Goal: Information Seeking & Learning: Learn about a topic

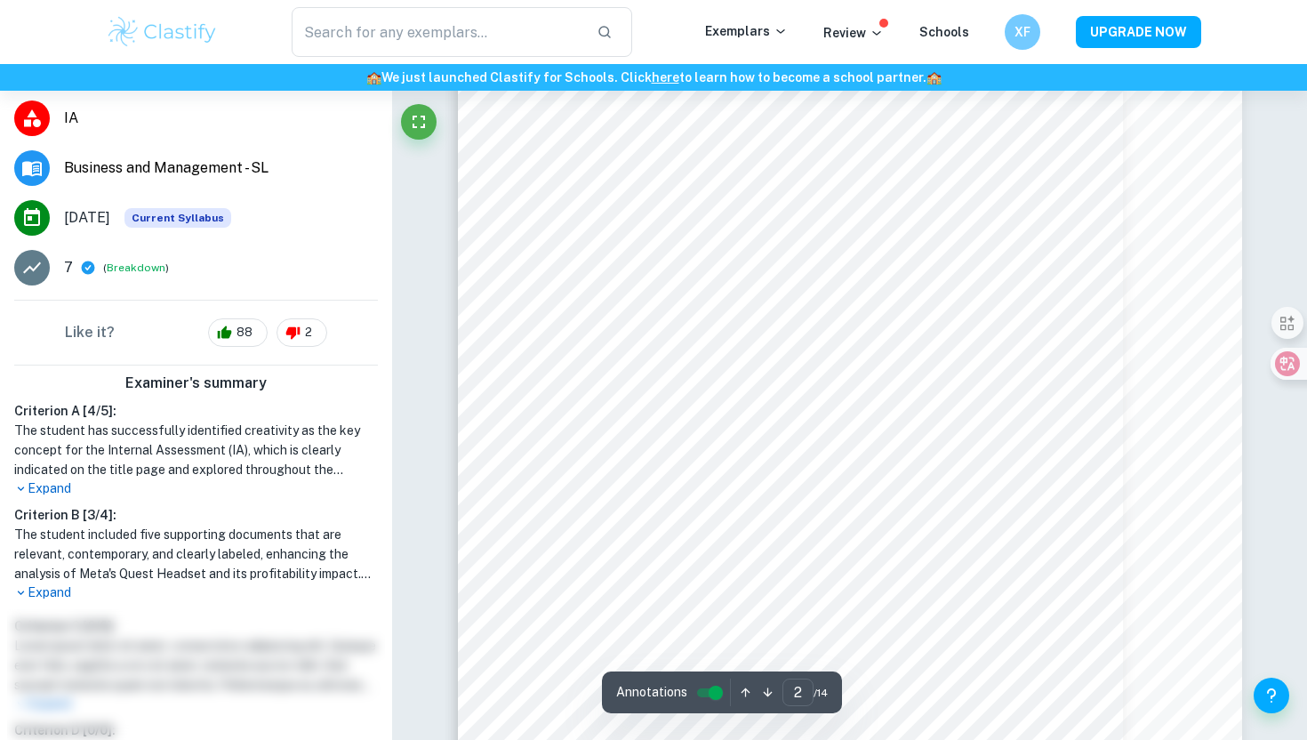
scroll to position [1321, 0]
click at [713, 701] on input "controlled" at bounding box center [716, 692] width 64 height 21
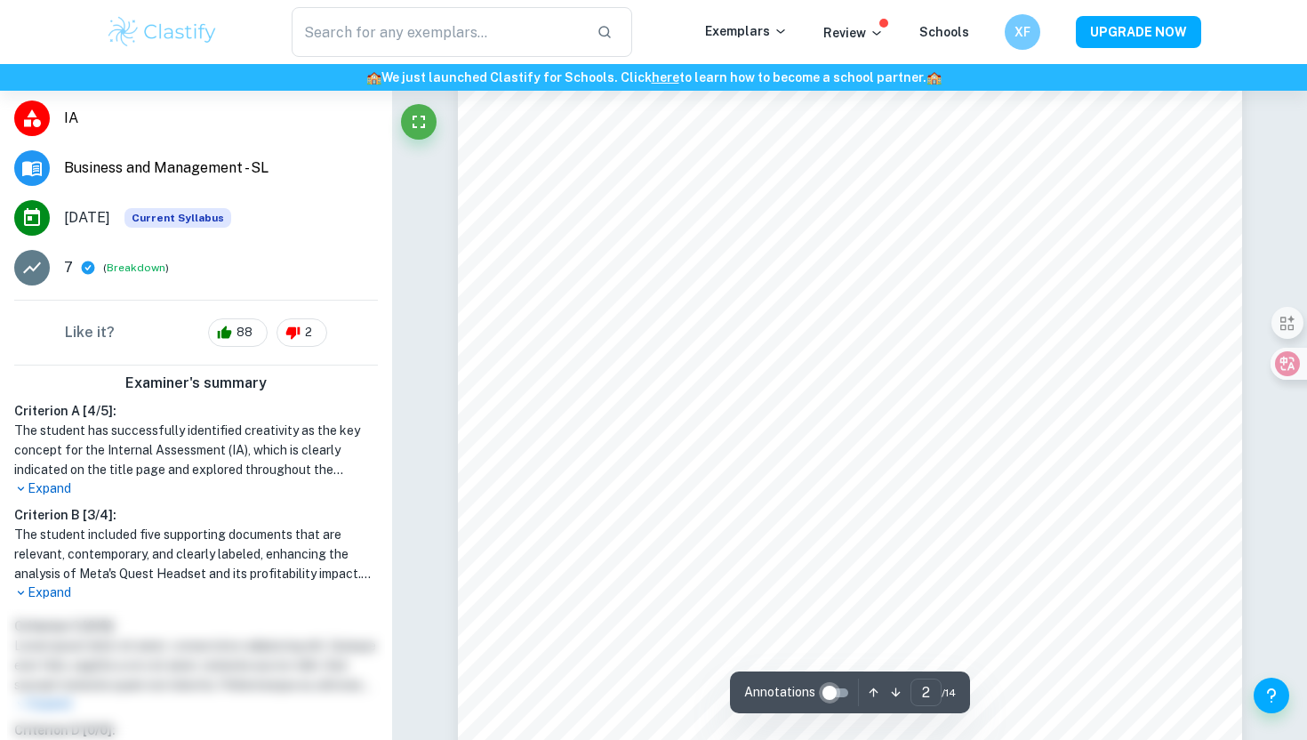
click at [839, 686] on input "controlled" at bounding box center [830, 692] width 64 height 21
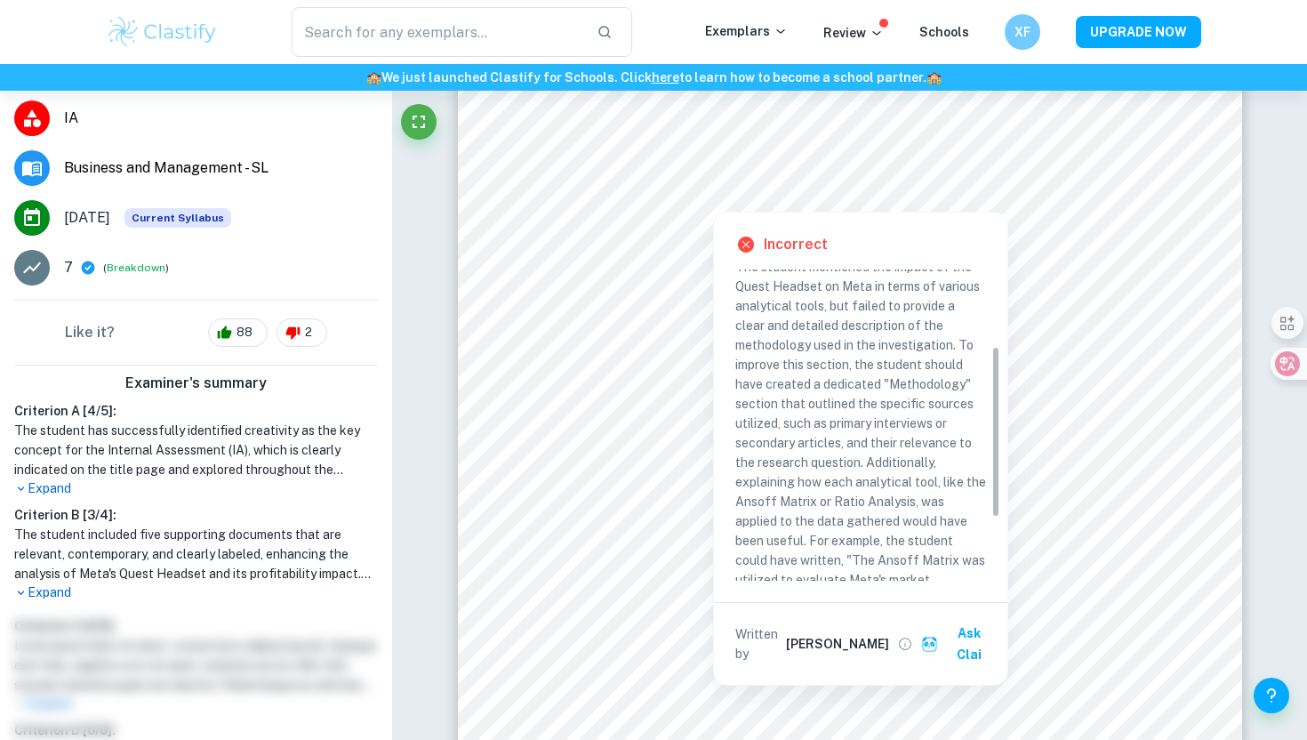
scroll to position [252, 0]
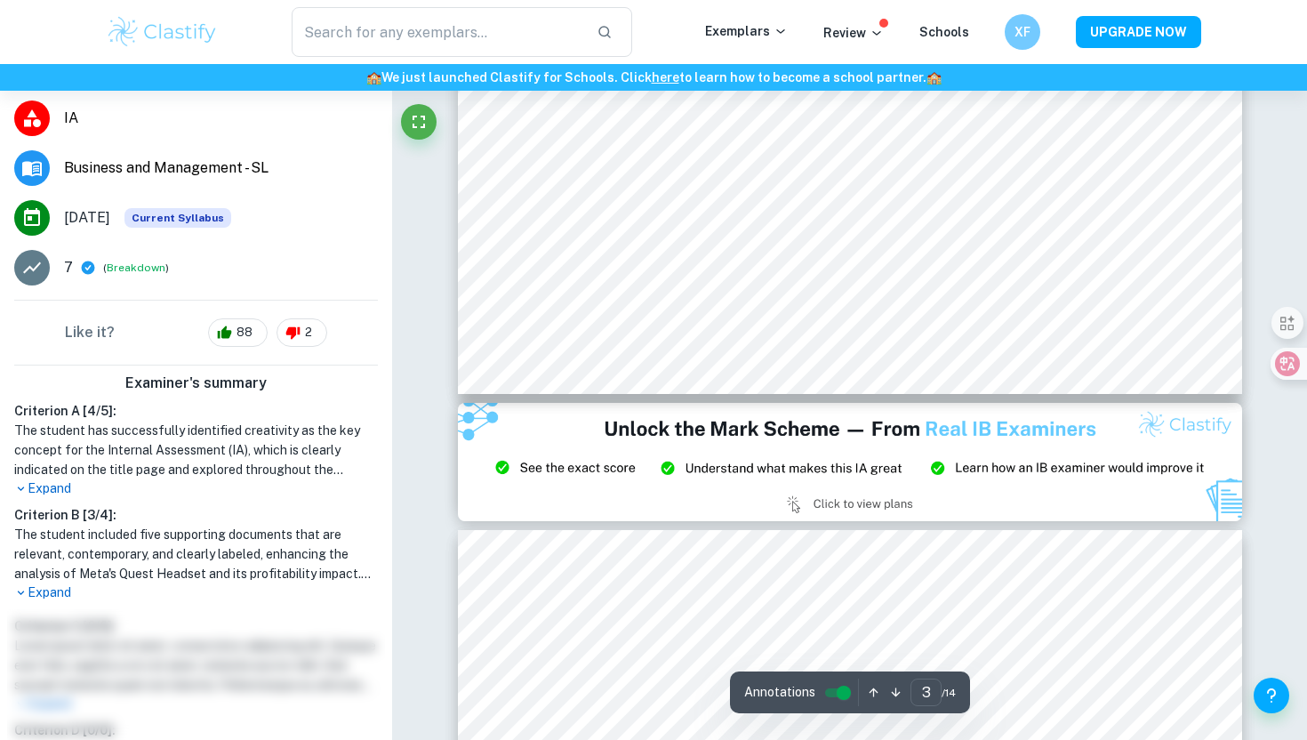
type input "2"
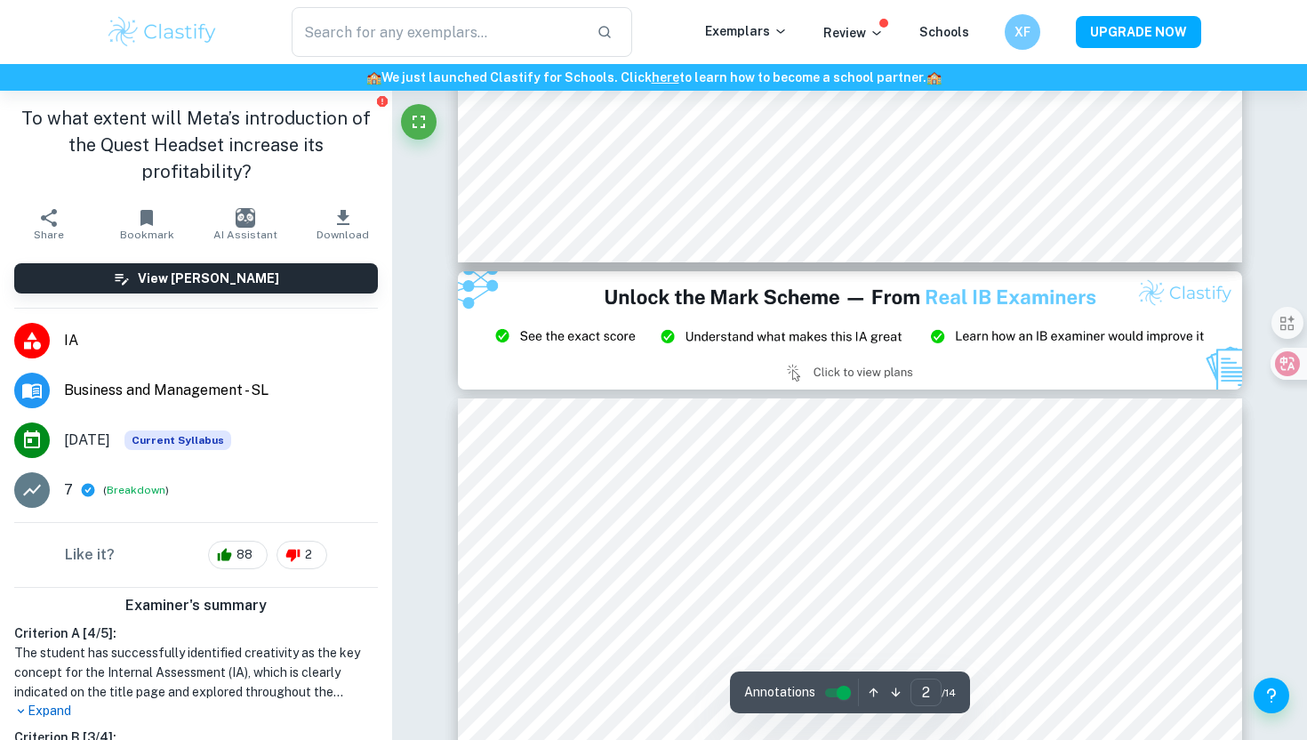
scroll to position [2212, 0]
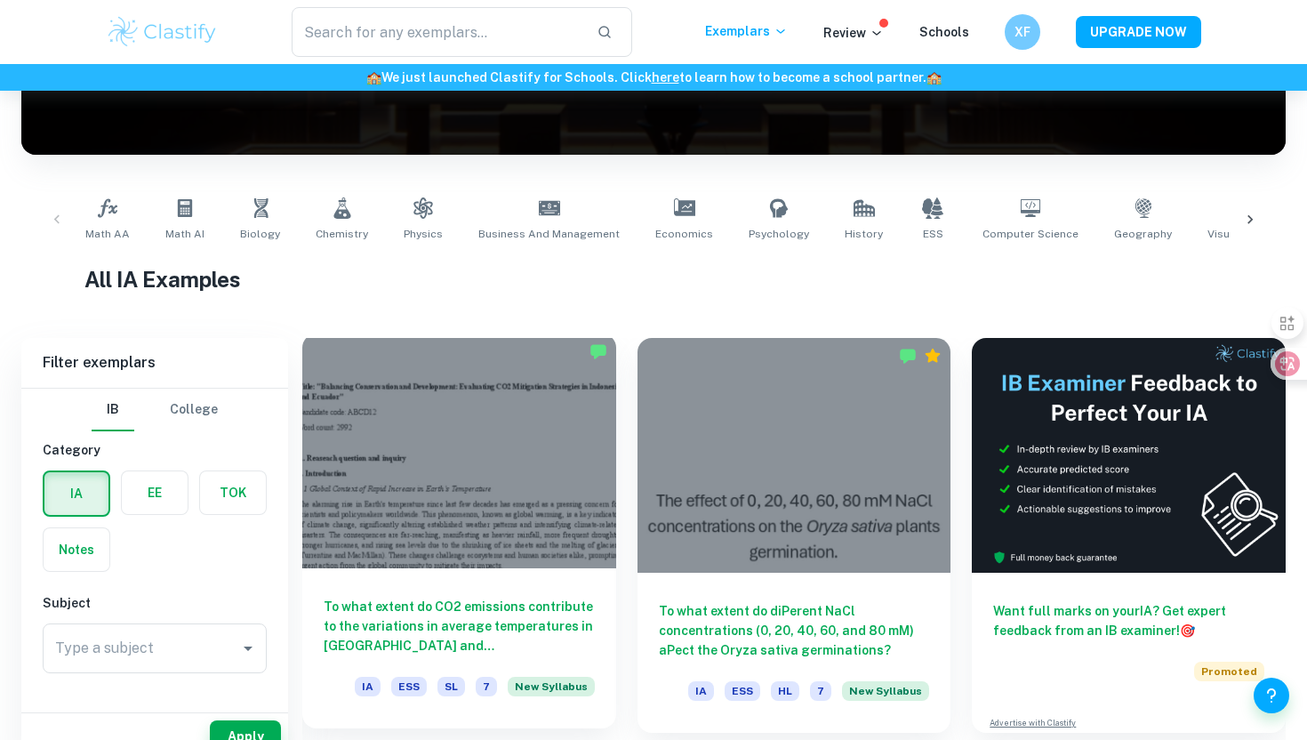
scroll to position [237, 0]
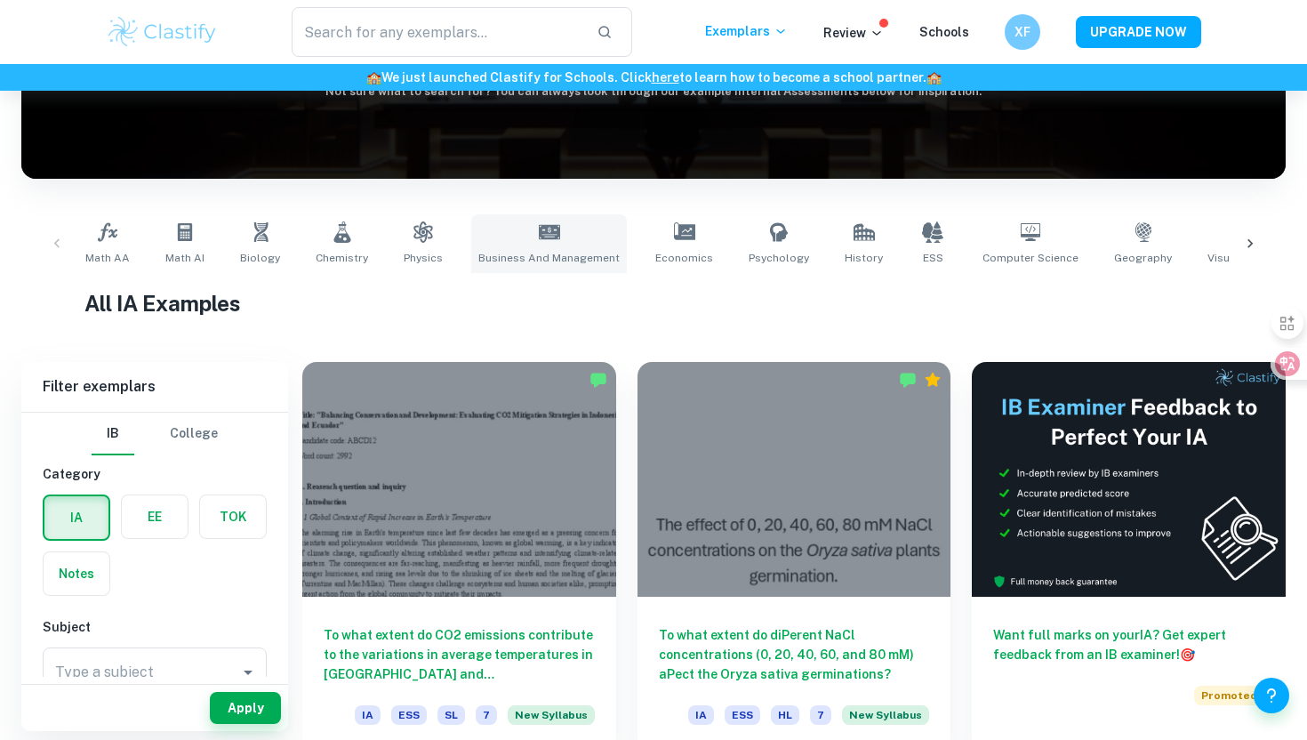
click at [539, 224] on icon at bounding box center [549, 231] width 21 height 21
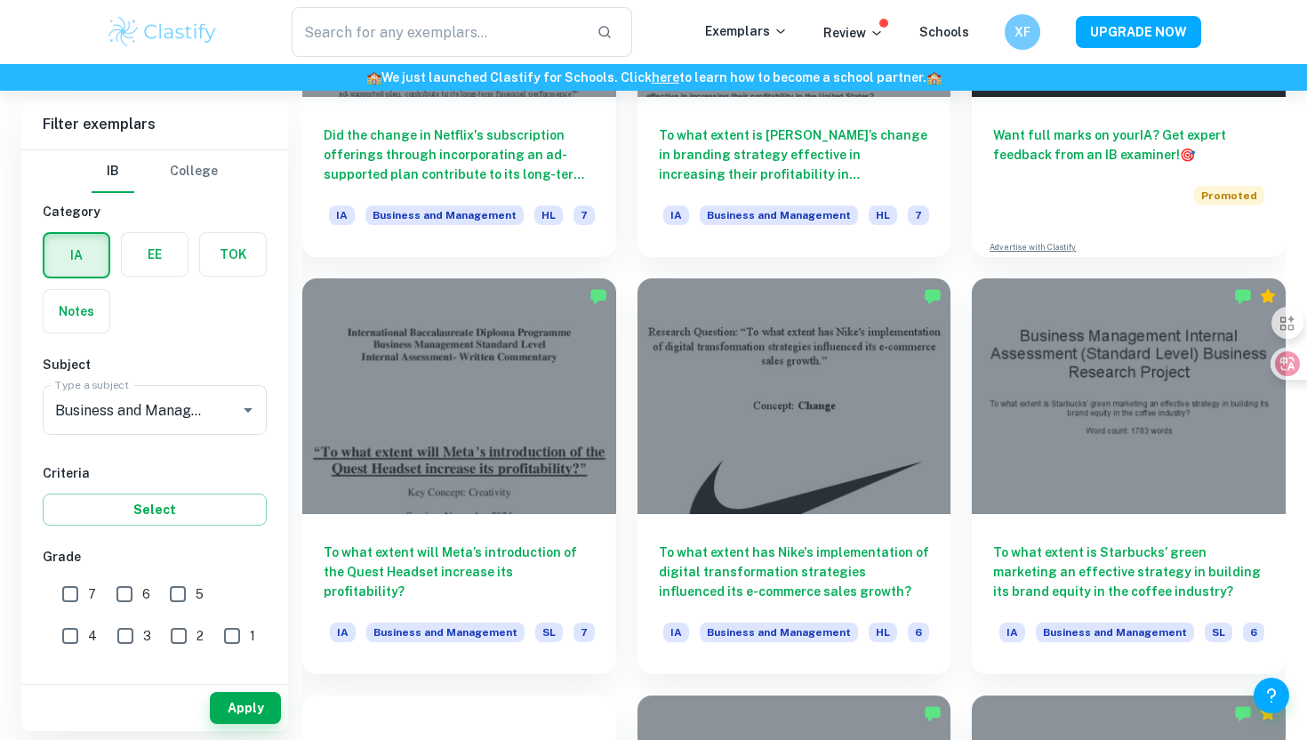
scroll to position [742, 0]
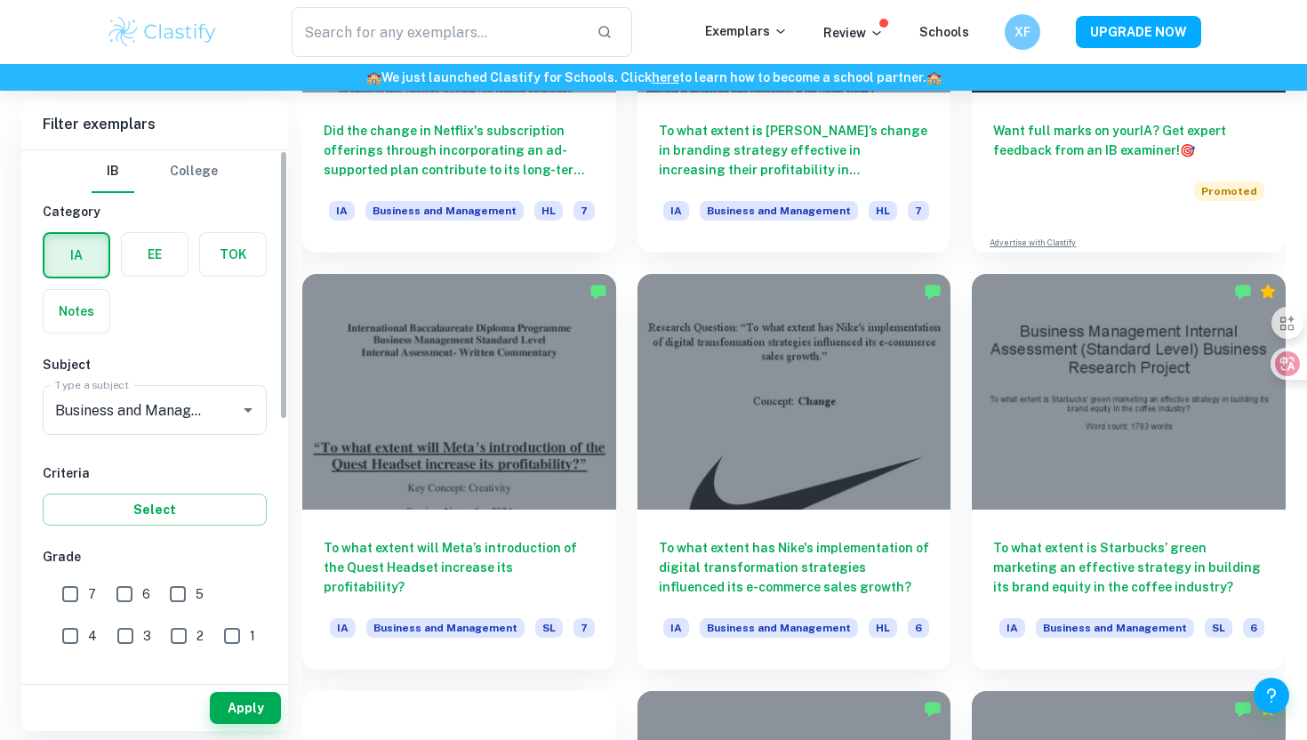
click at [73, 592] on input "7" at bounding box center [70, 594] width 36 height 36
checkbox input "true"
click at [236, 711] on button "Apply" at bounding box center [245, 708] width 71 height 32
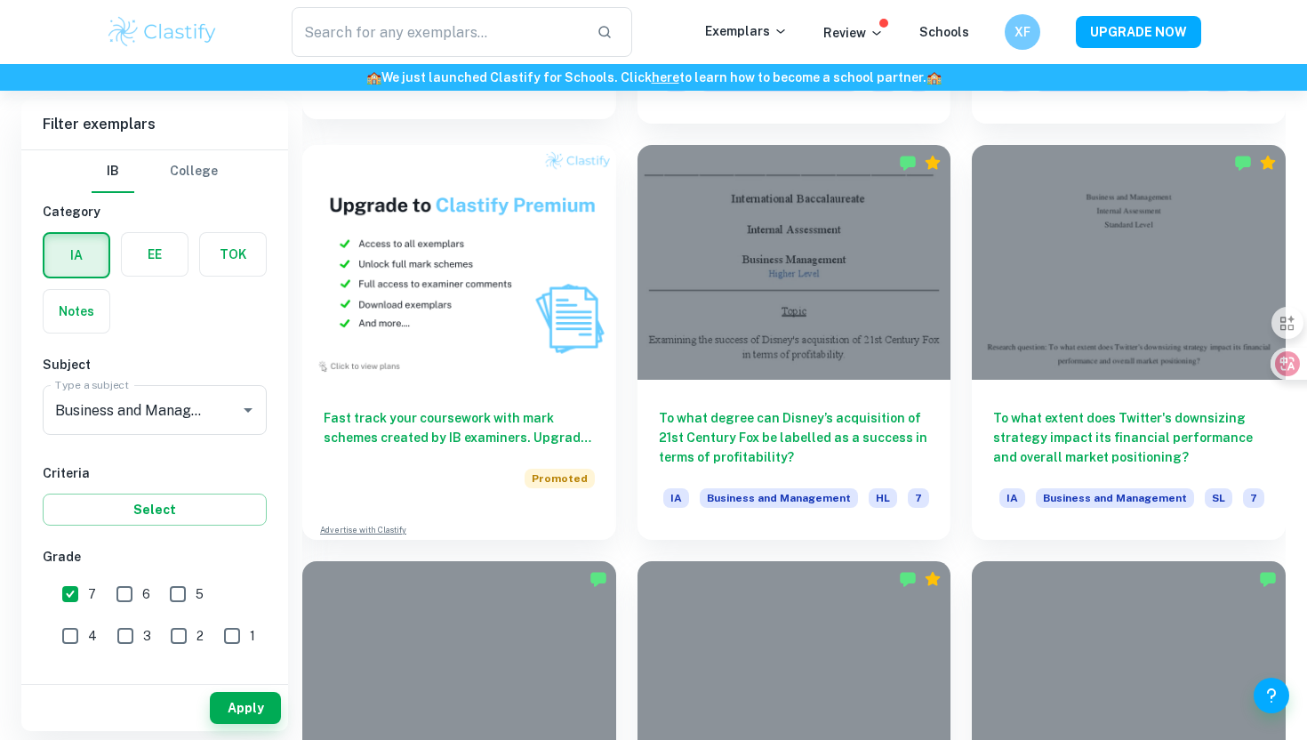
scroll to position [1328, 0]
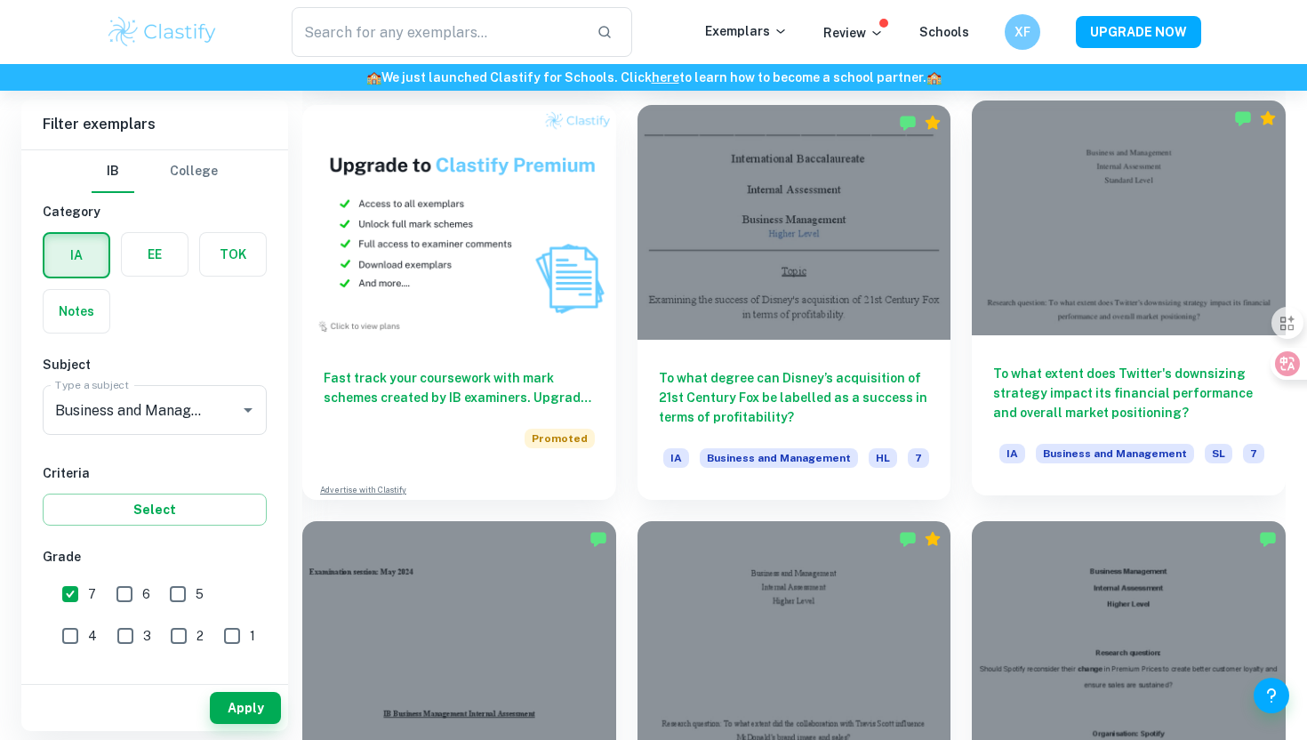
click at [1097, 294] on div at bounding box center [1129, 217] width 314 height 235
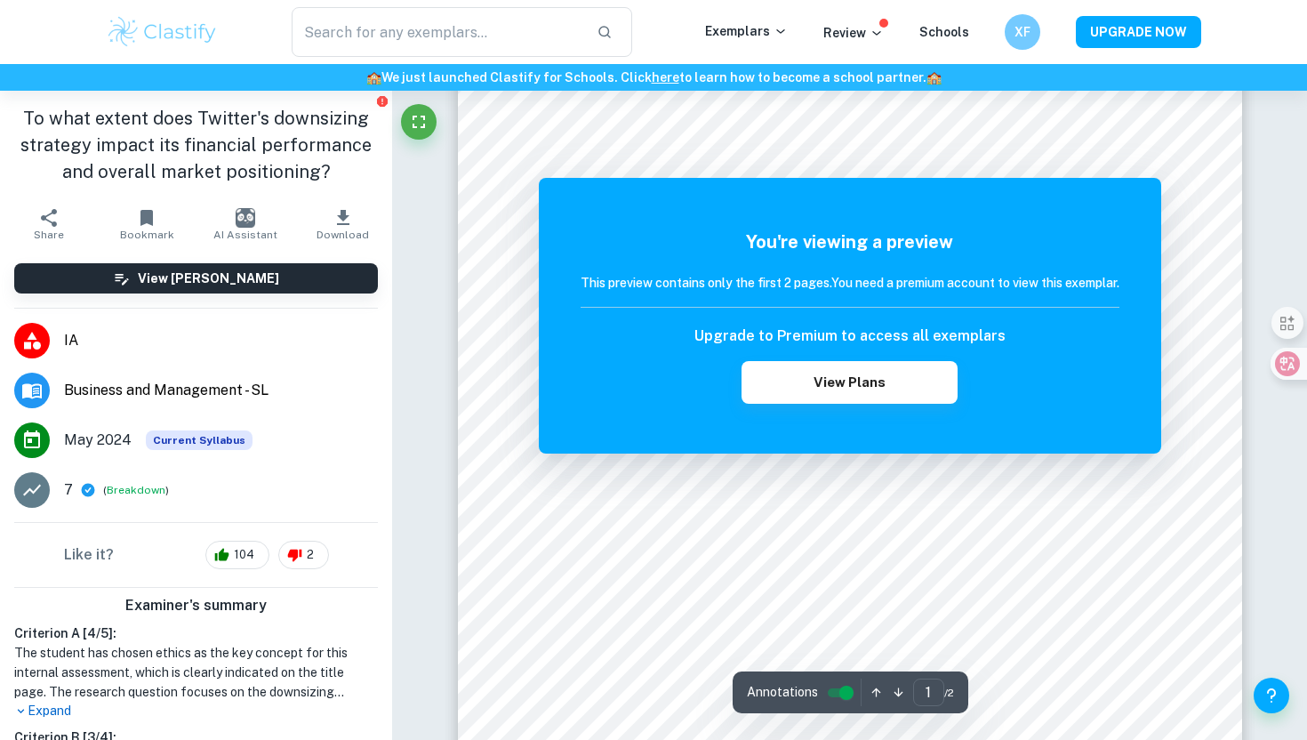
scroll to position [91, 0]
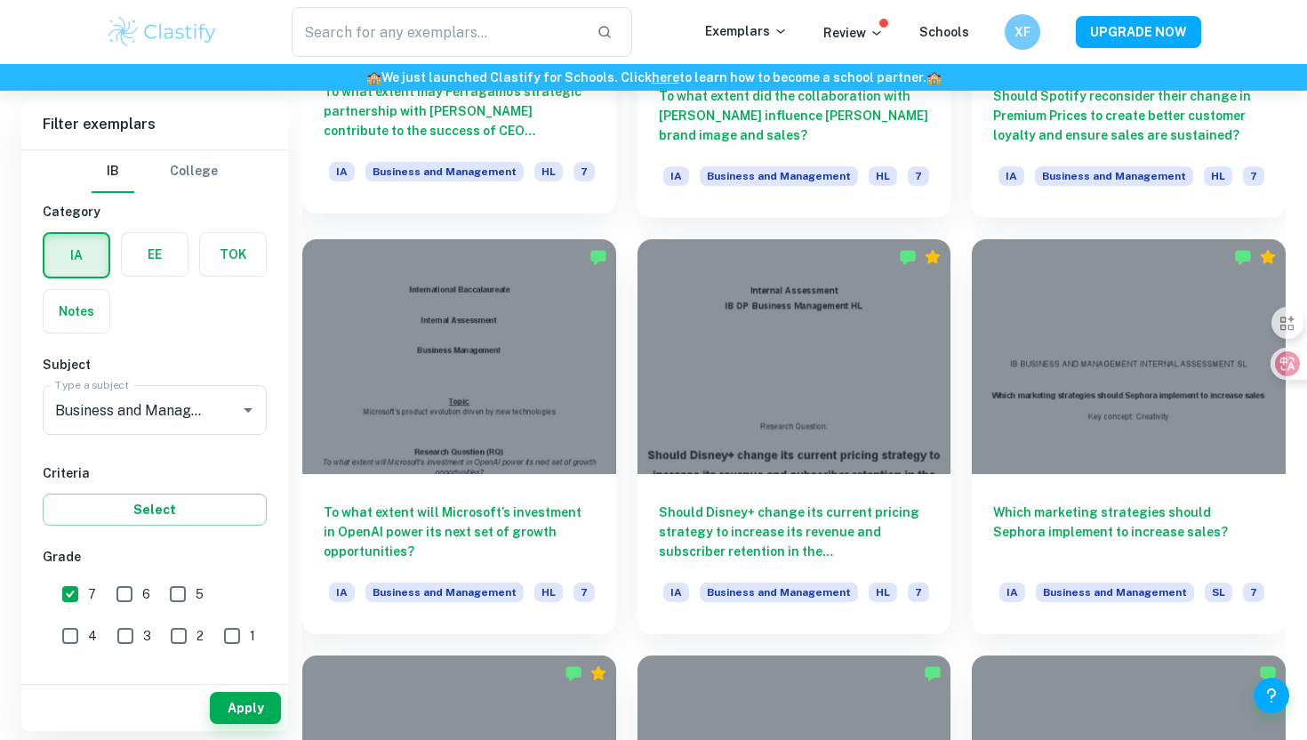
scroll to position [2062, 0]
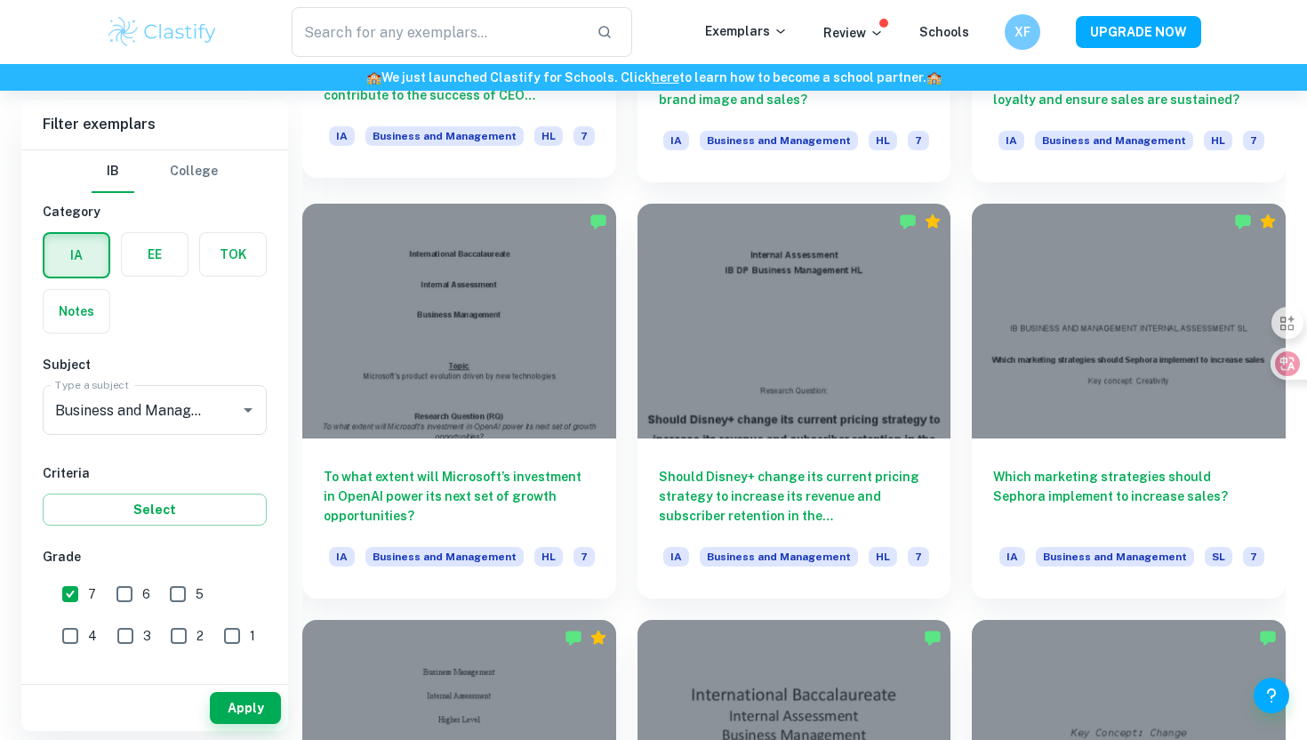
click at [527, 355] on div at bounding box center [459, 321] width 314 height 235
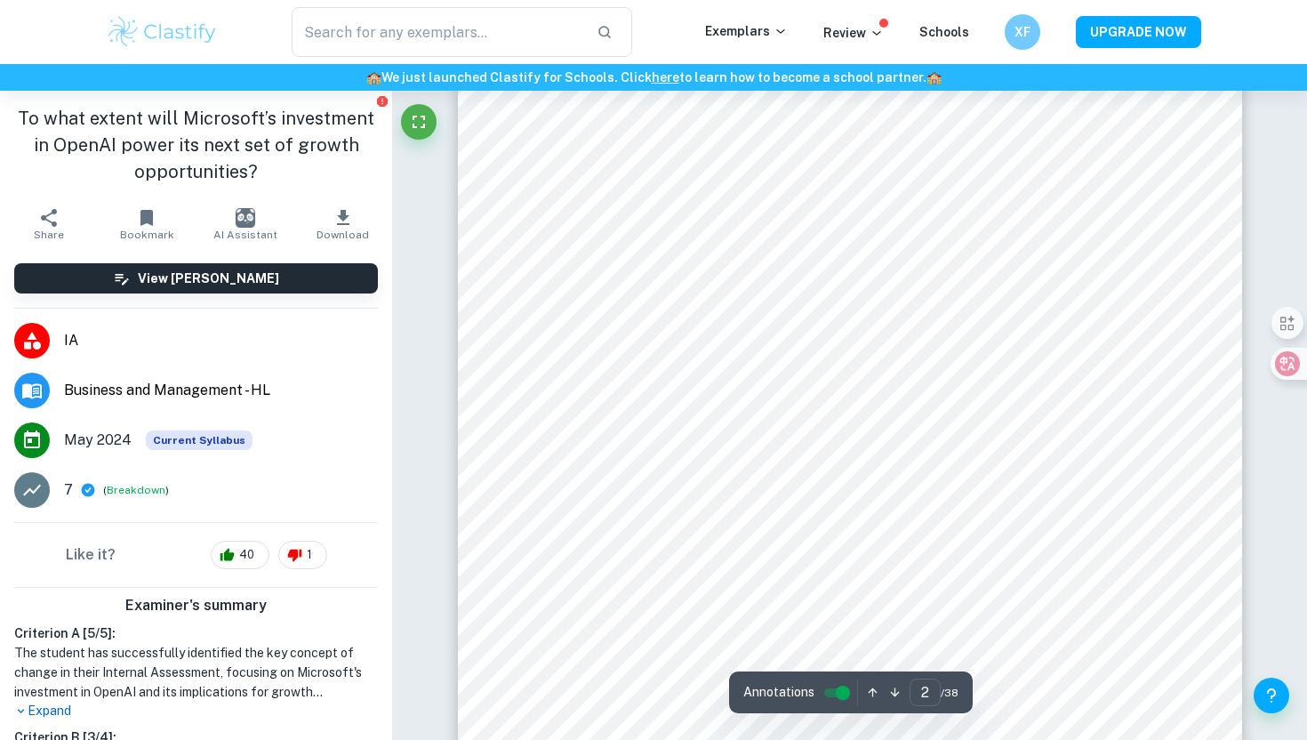
scroll to position [1207, 0]
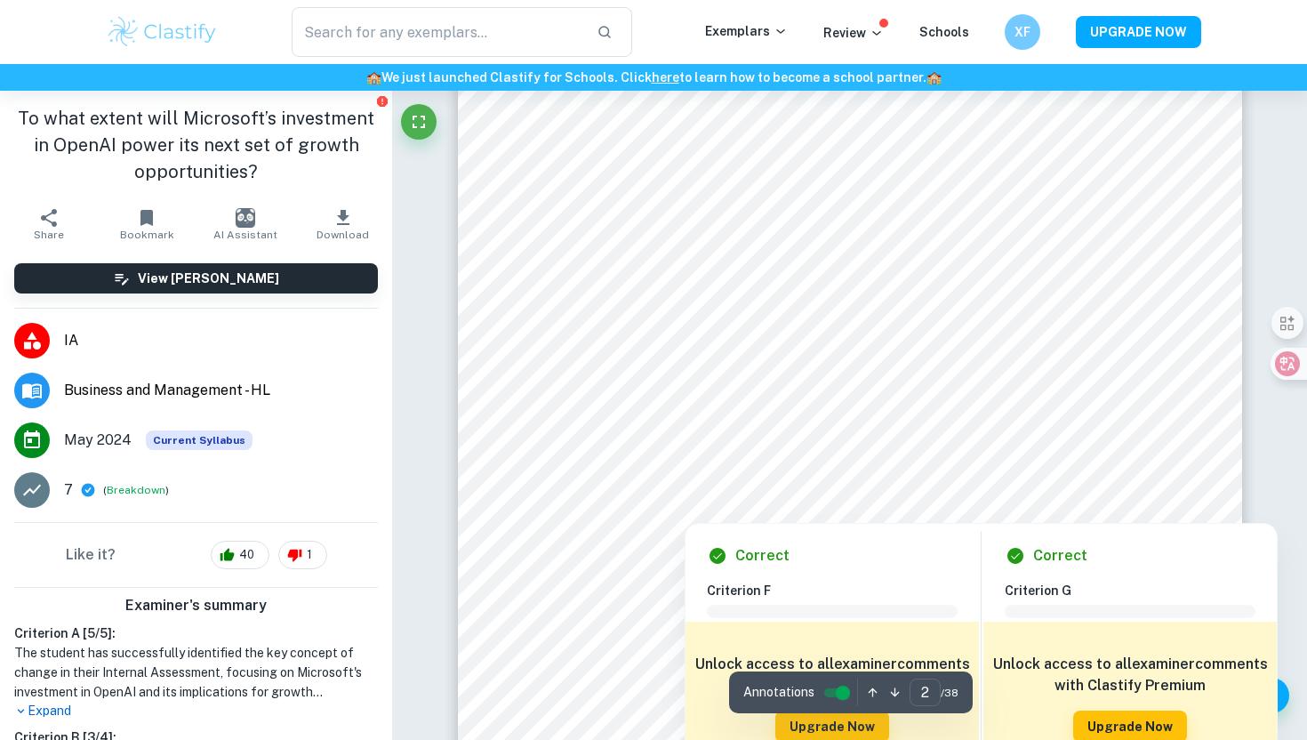
click at [49, 713] on p "Expand" at bounding box center [196, 711] width 364 height 19
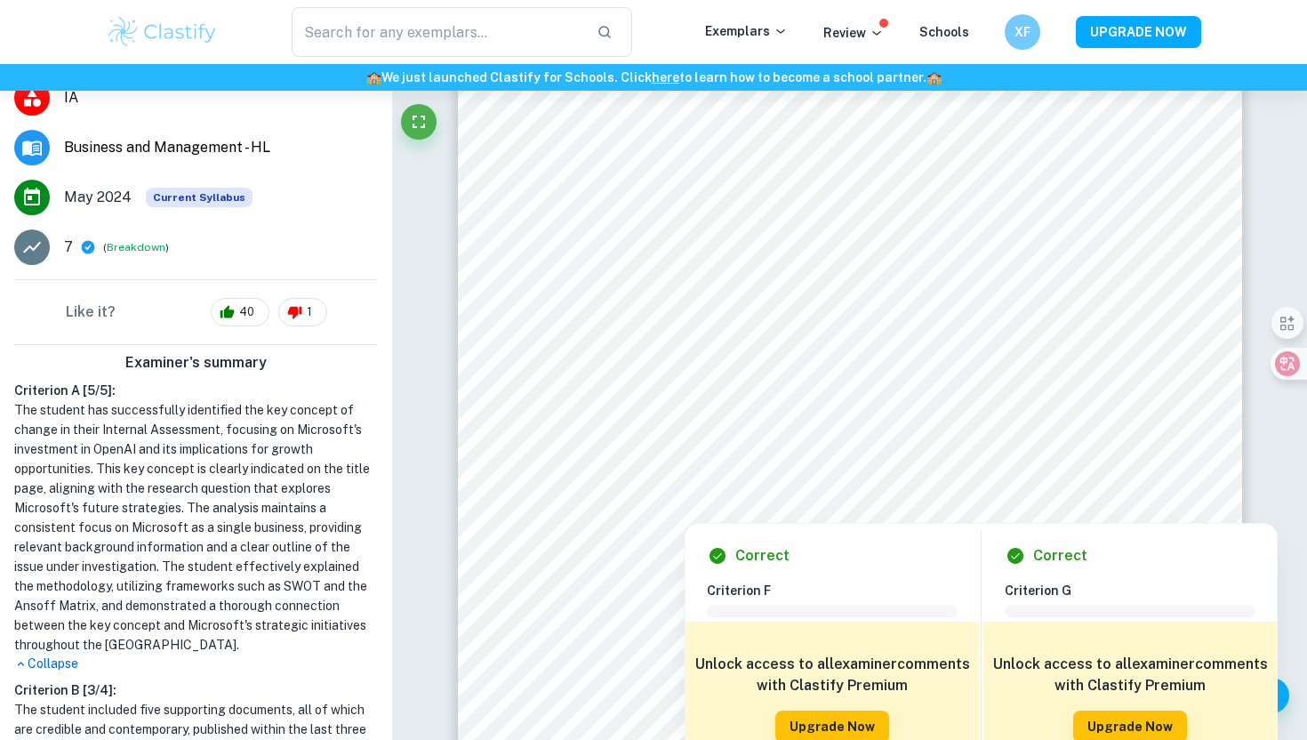
scroll to position [0, 0]
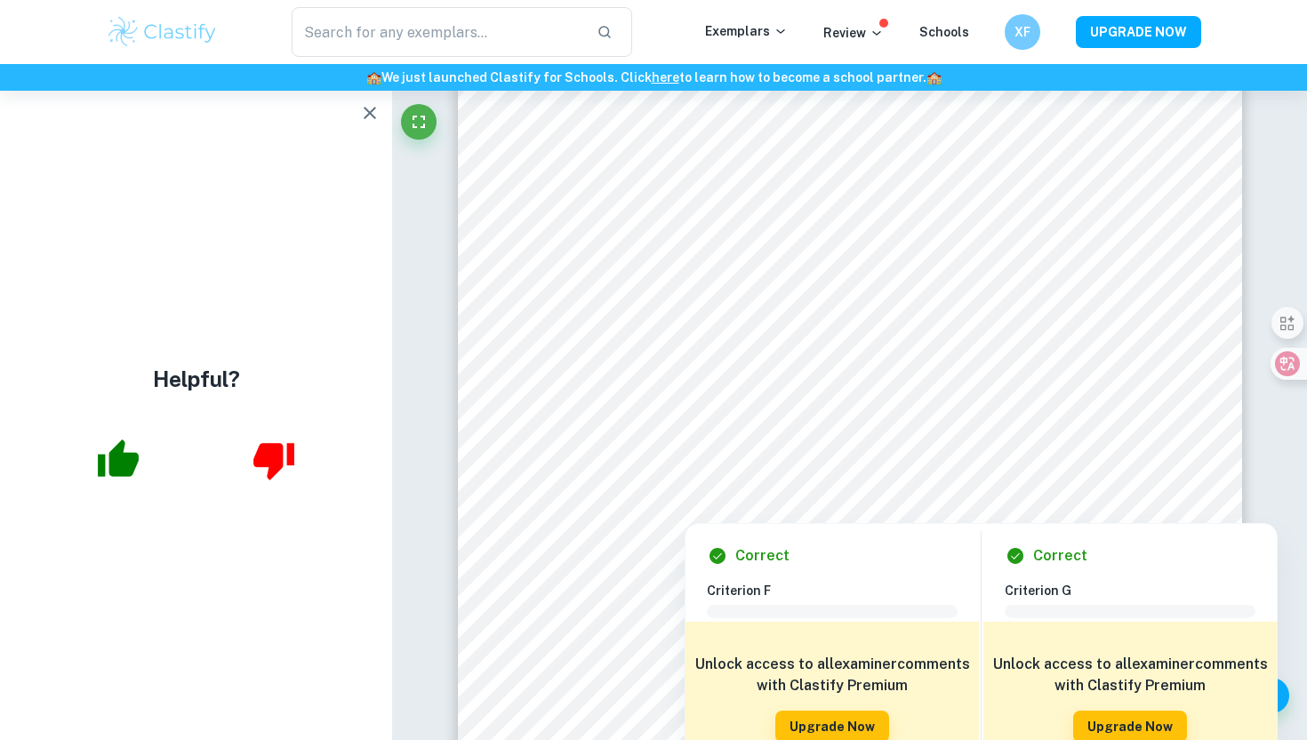
click at [369, 108] on icon "button" at bounding box center [369, 112] width 21 height 21
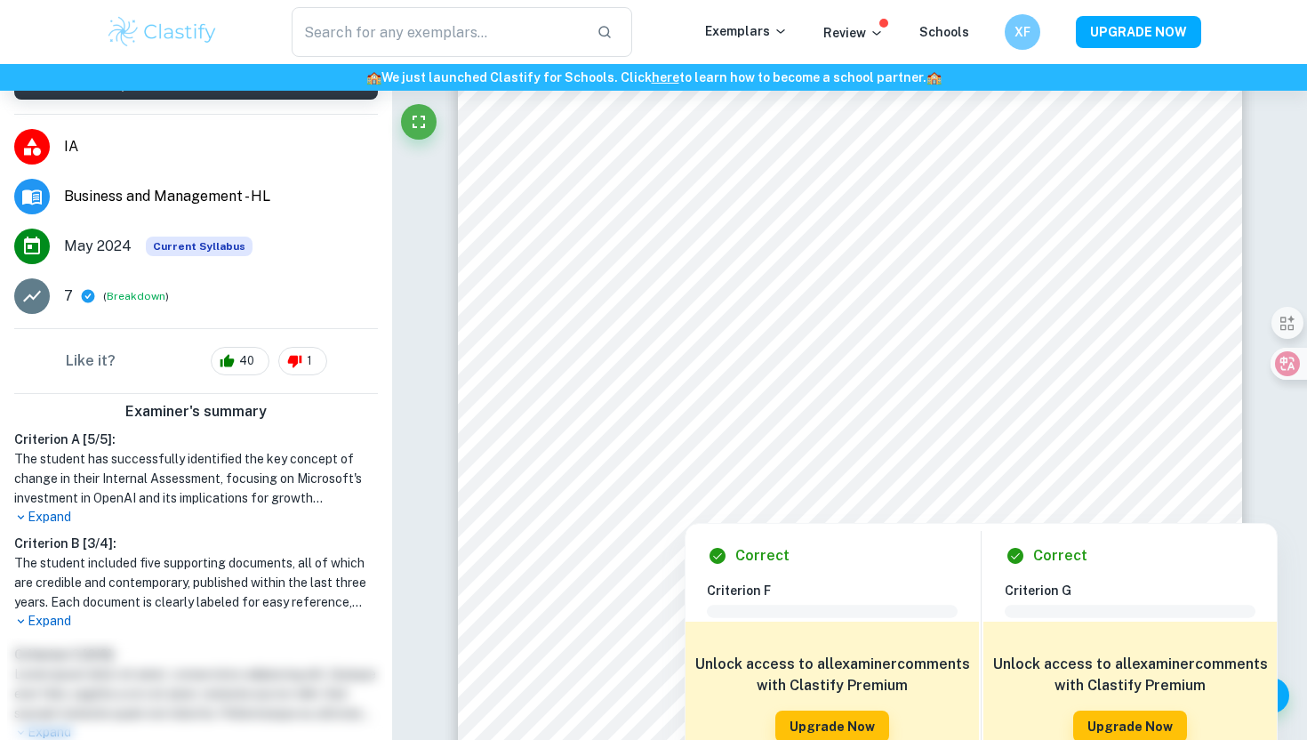
scroll to position [205, 0]
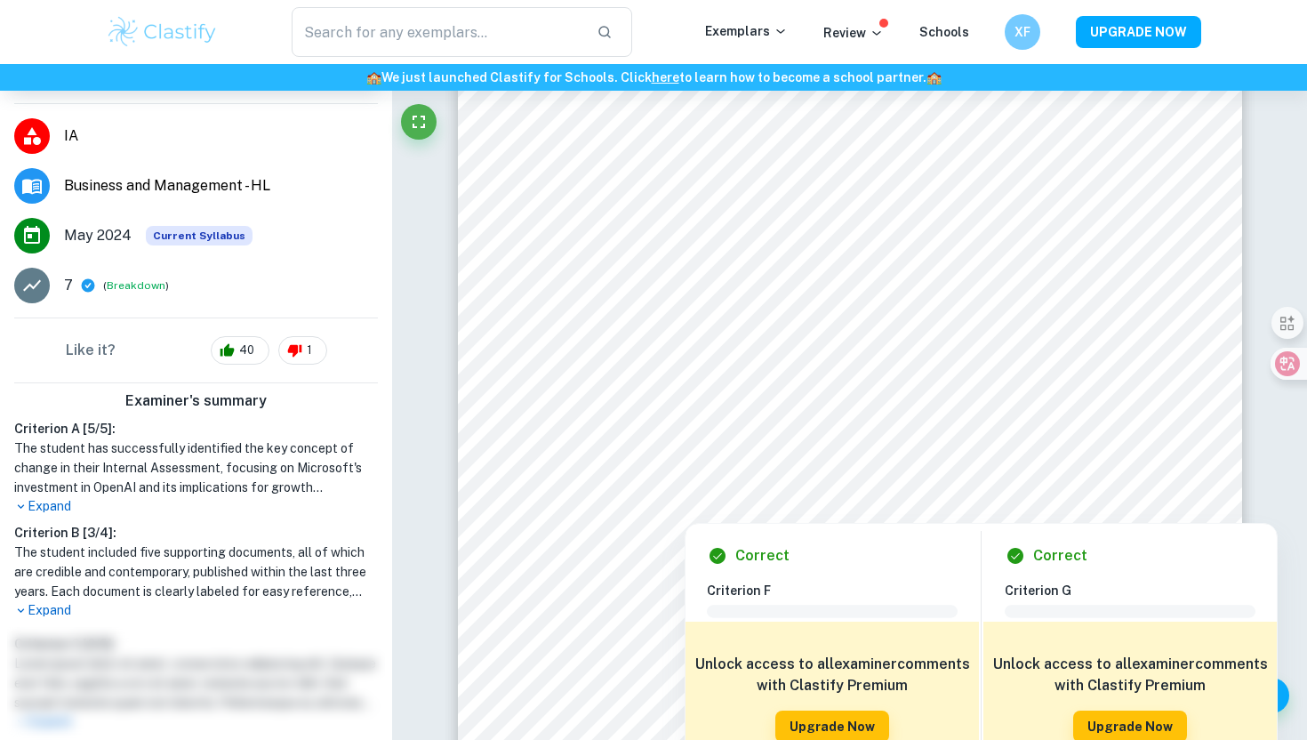
click at [50, 509] on p "Expand" at bounding box center [196, 506] width 364 height 19
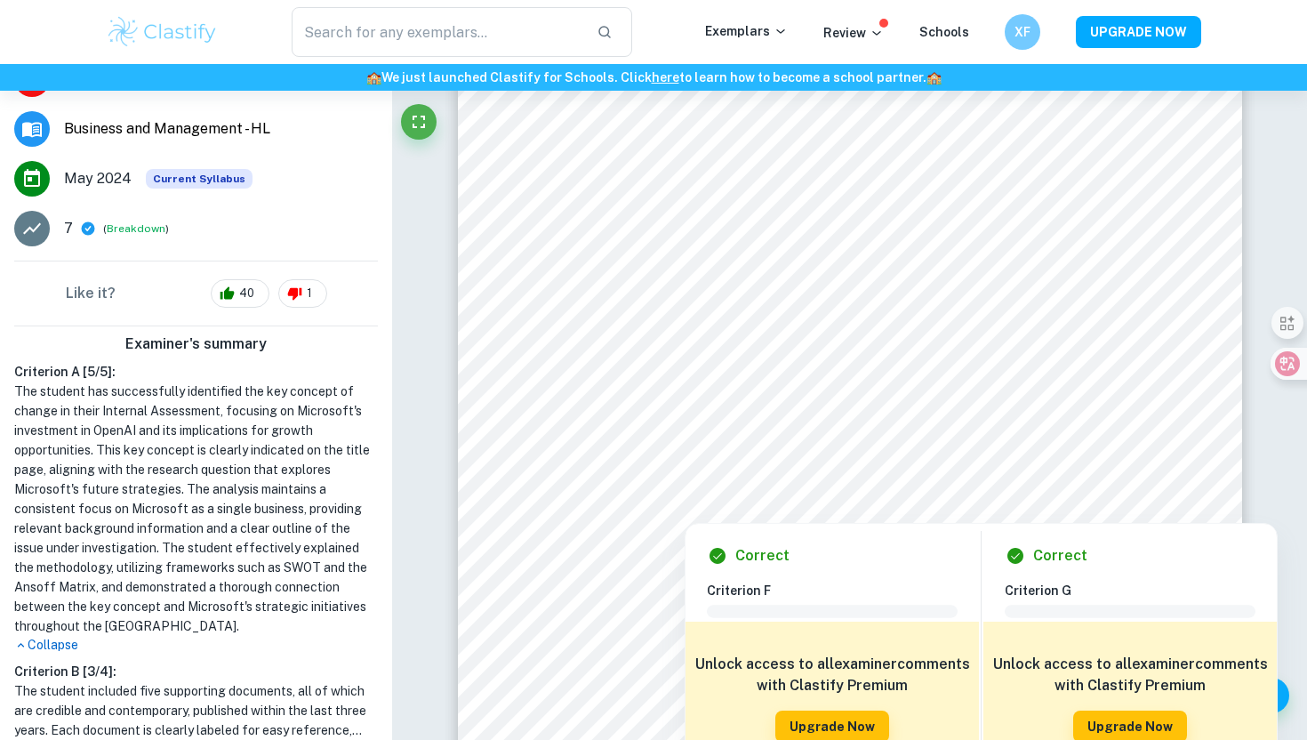
scroll to position [267, 0]
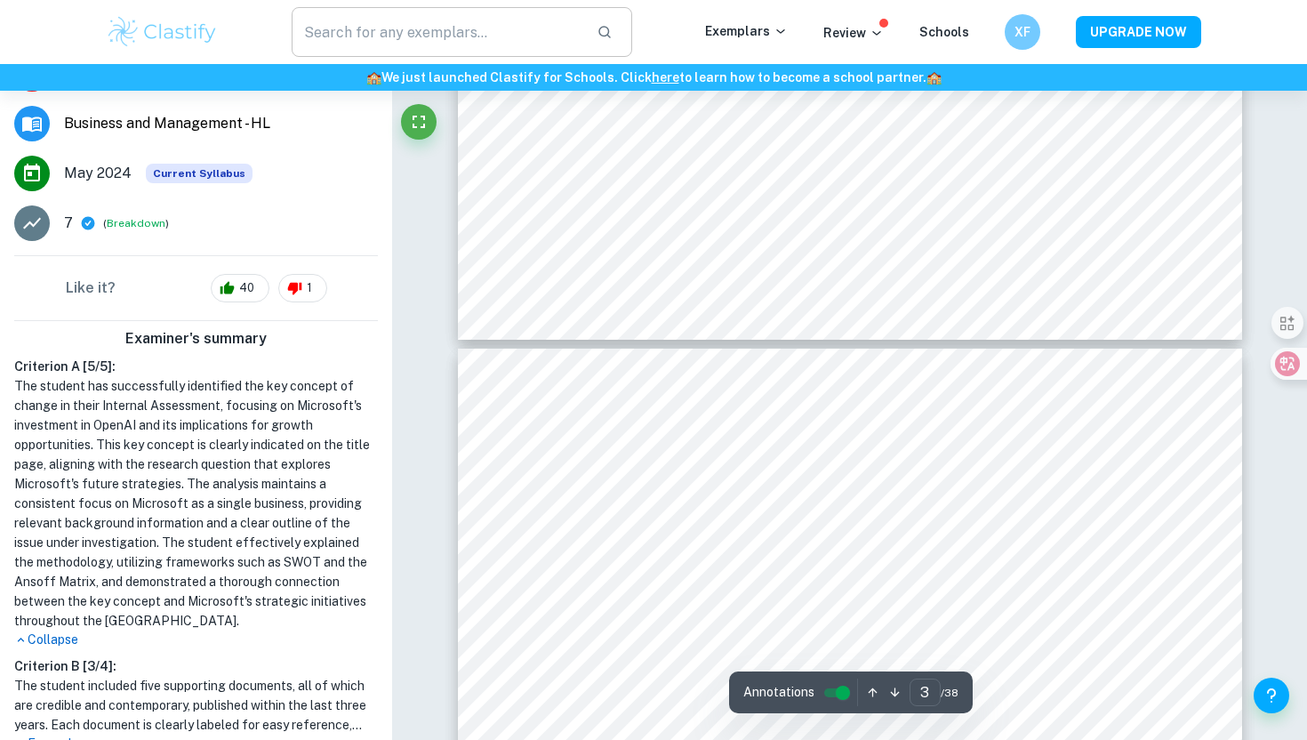
type input "4"
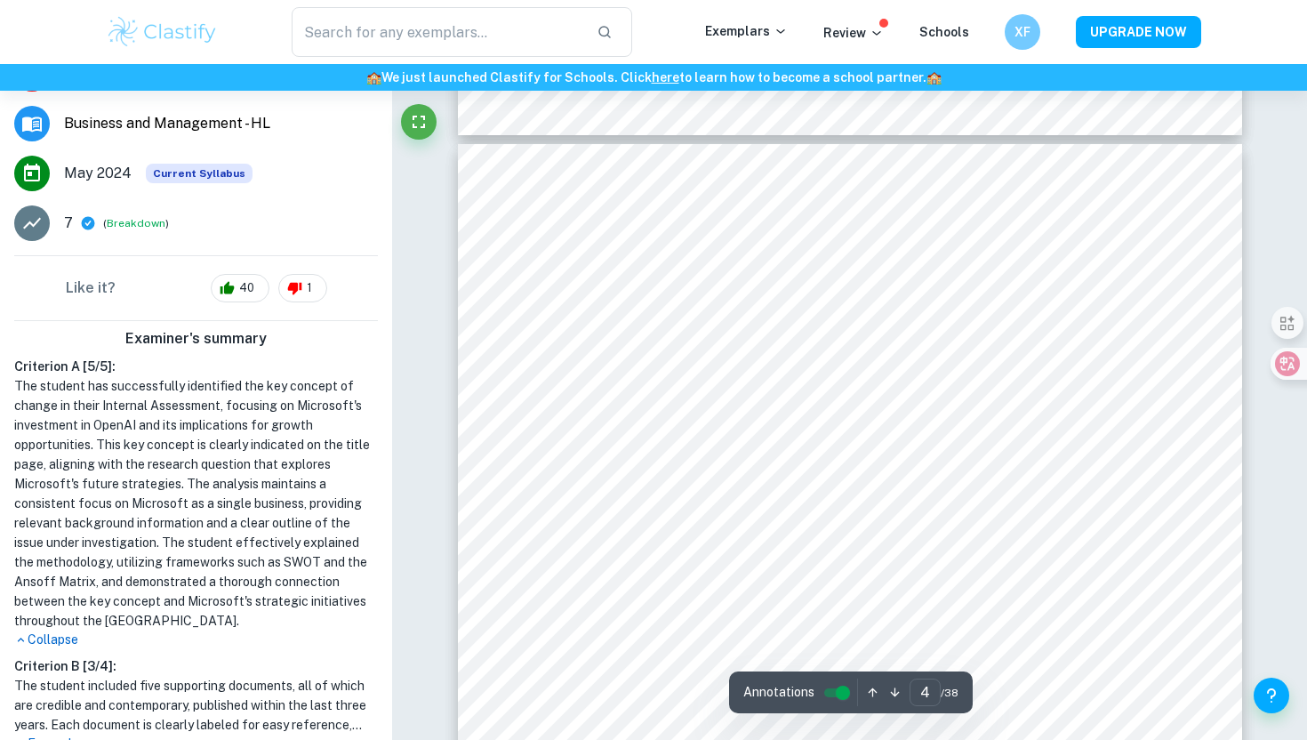
scroll to position [3561, 0]
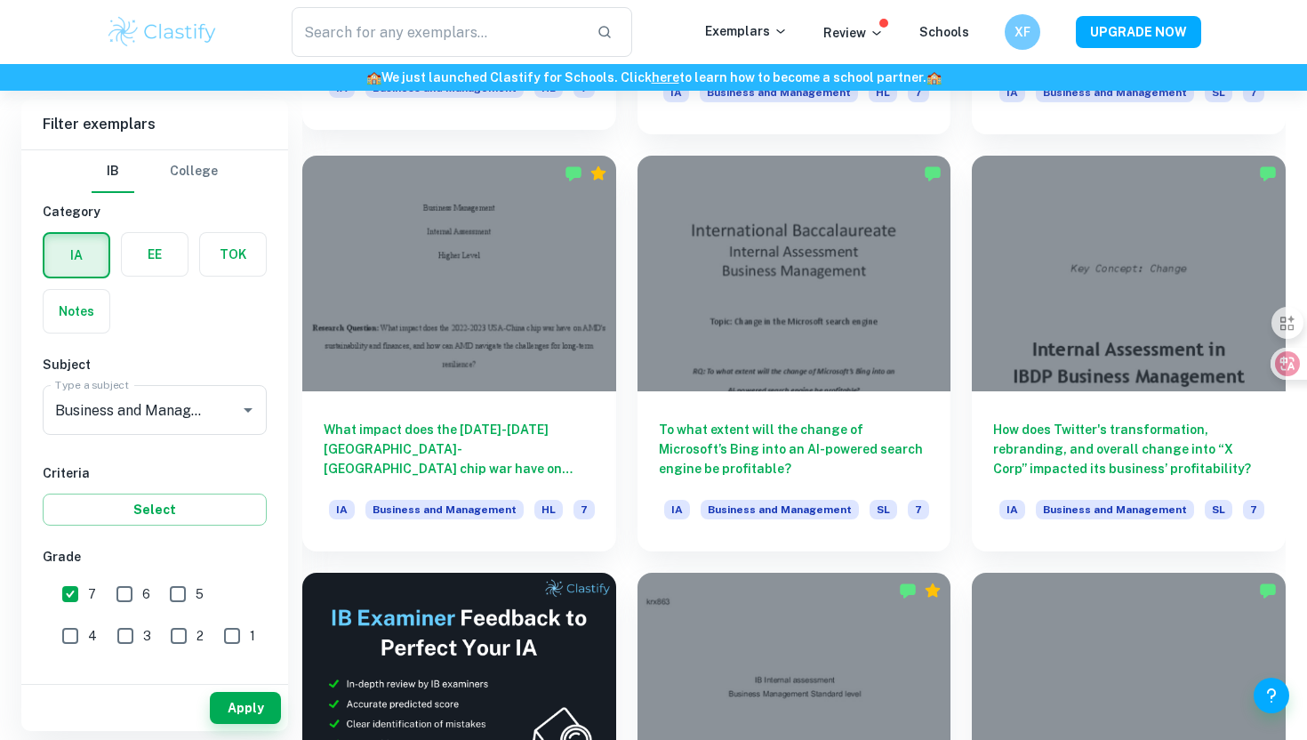
scroll to position [2530, 0]
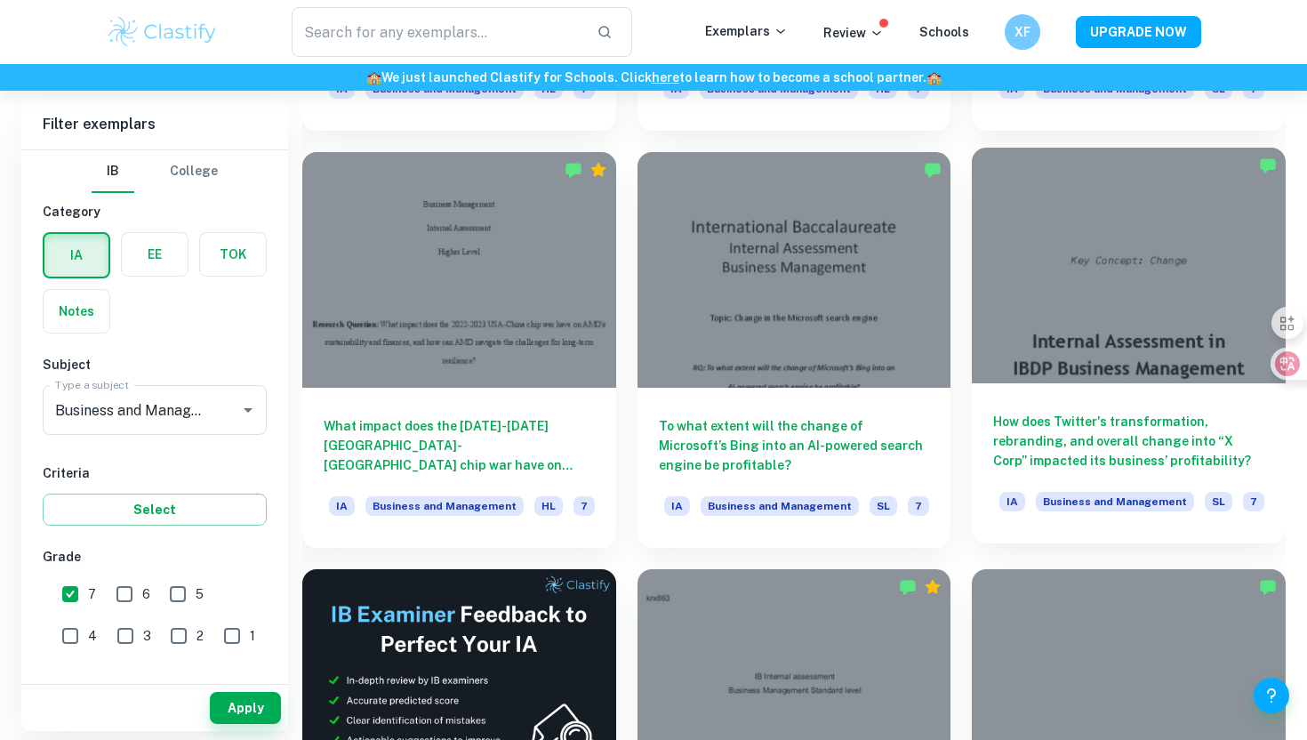
click at [1134, 275] on div at bounding box center [1129, 265] width 314 height 235
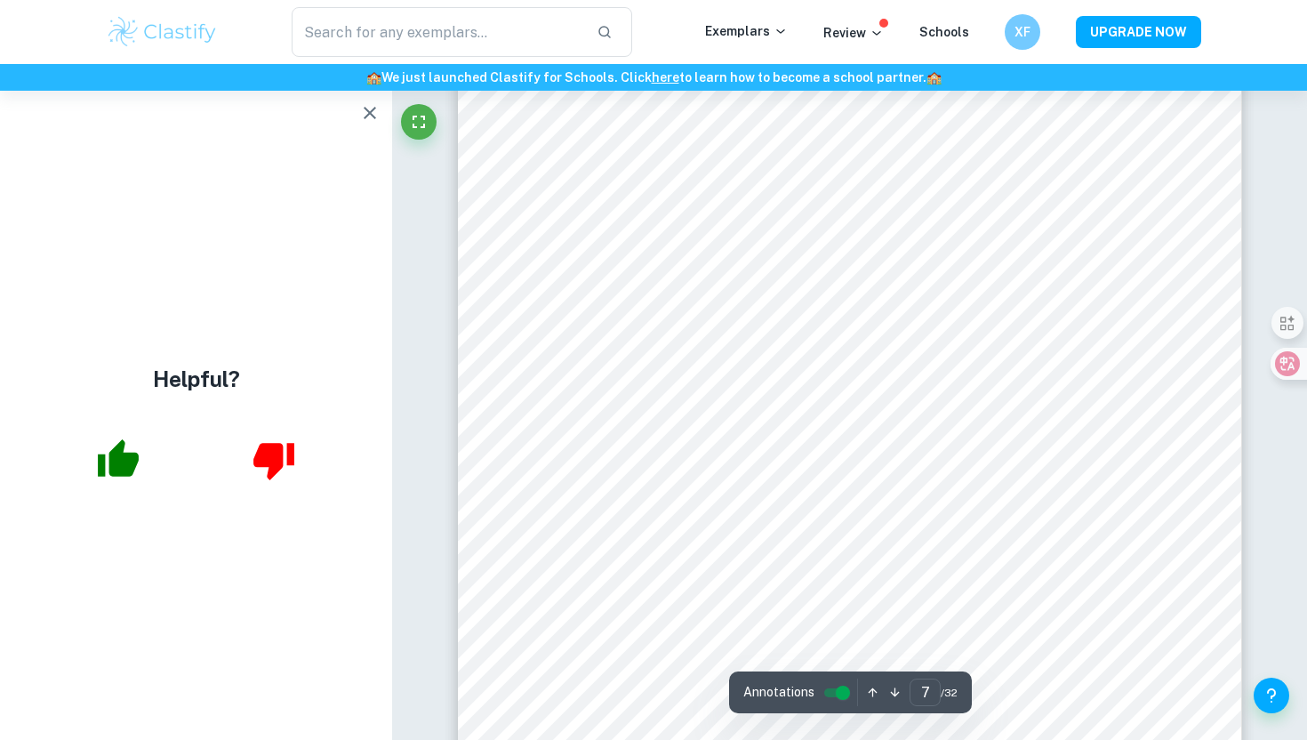
scroll to position [7729, 0]
type input "5"
